Goal: Information Seeking & Learning: Learn about a topic

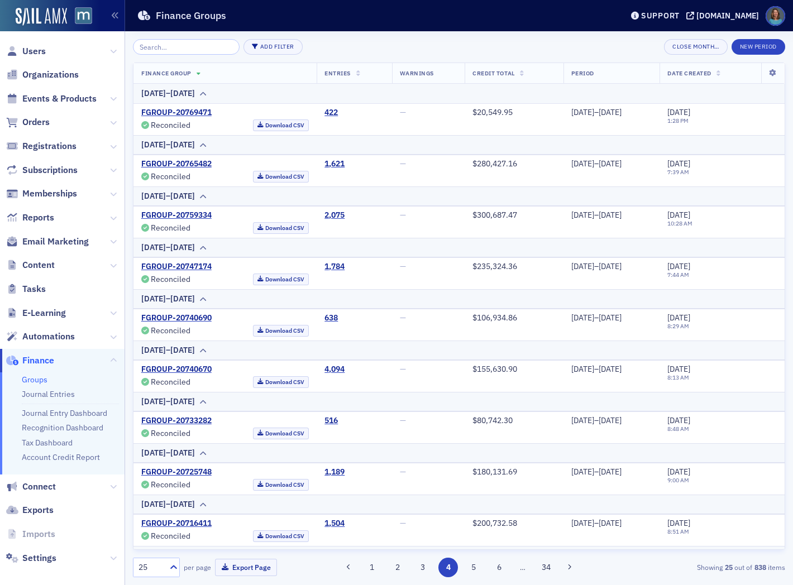
scroll to position [496, 0]
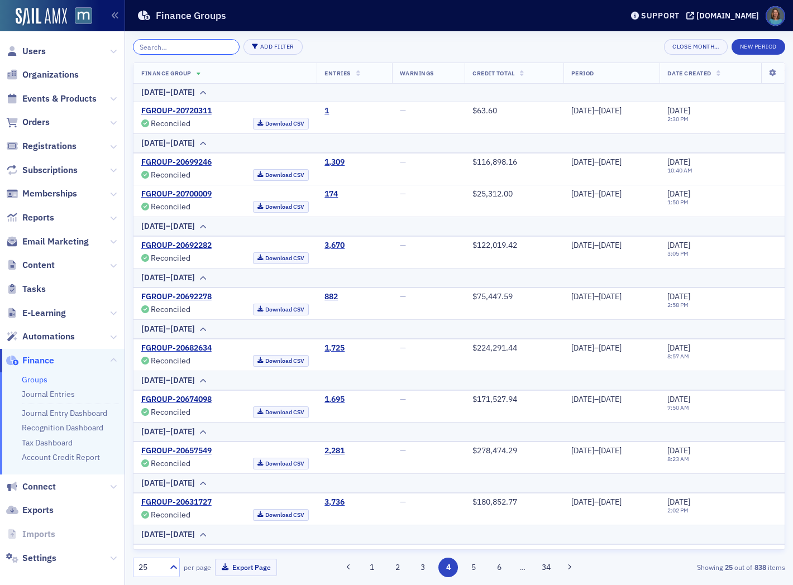
click at [186, 45] on input "search" at bounding box center [186, 47] width 107 height 16
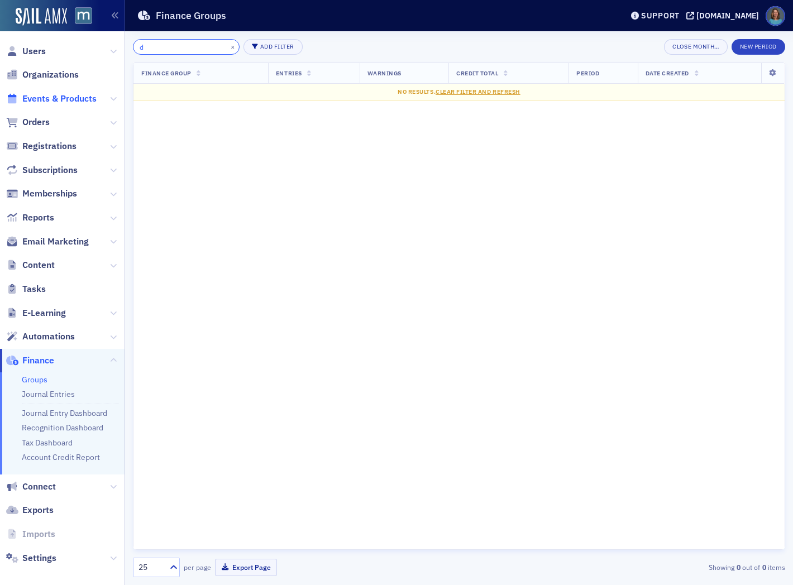
type input "d"
click at [64, 98] on span "Events & Products" at bounding box center [59, 99] width 74 height 12
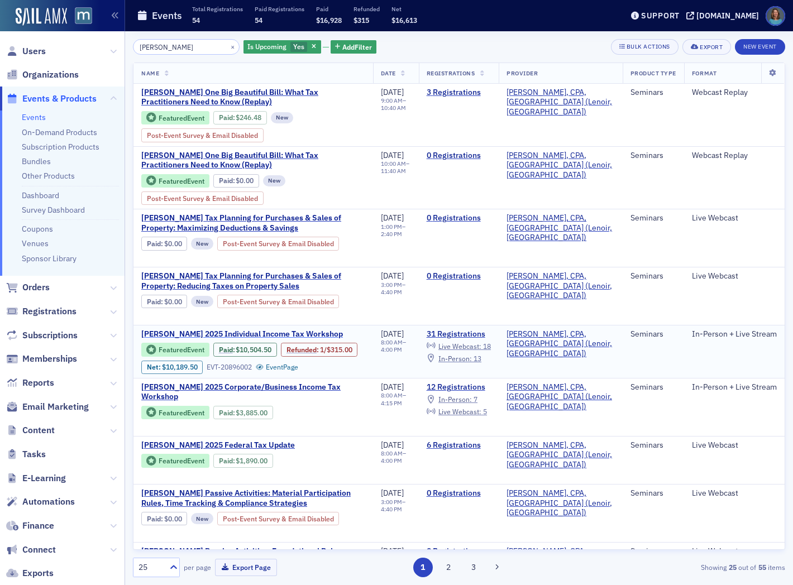
type input "[PERSON_NAME]"
click at [308, 335] on span "[PERSON_NAME] 2025 Individual Income Tax Workshop" at bounding box center [242, 334] width 202 height 10
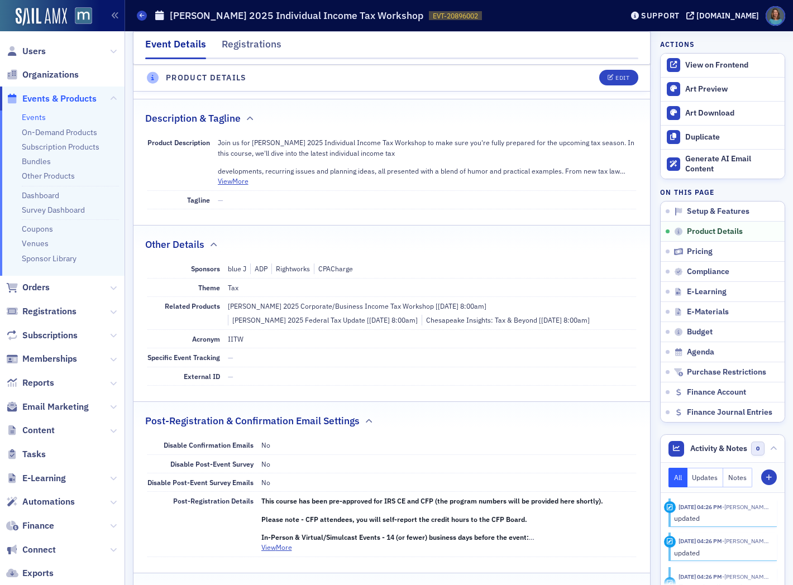
scroll to position [310, 0]
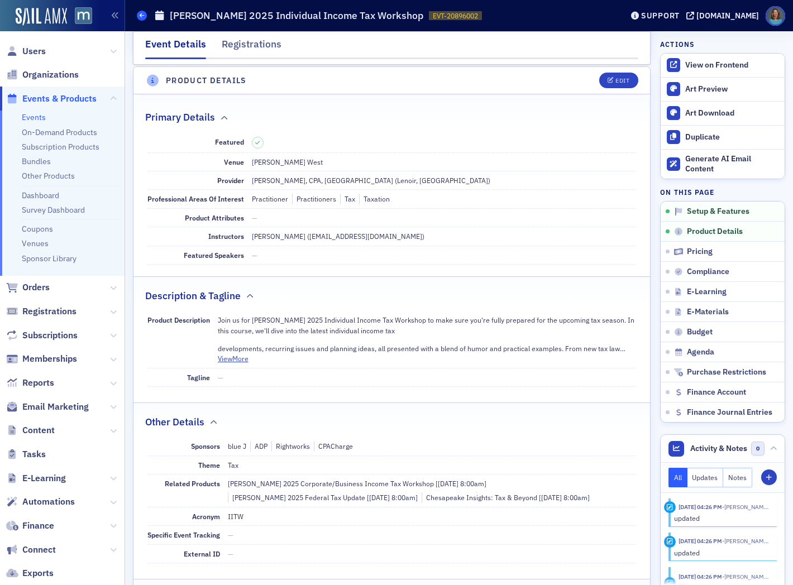
click at [140, 13] on icon at bounding box center [142, 15] width 4 height 5
